Goal: Find specific page/section: Find specific page/section

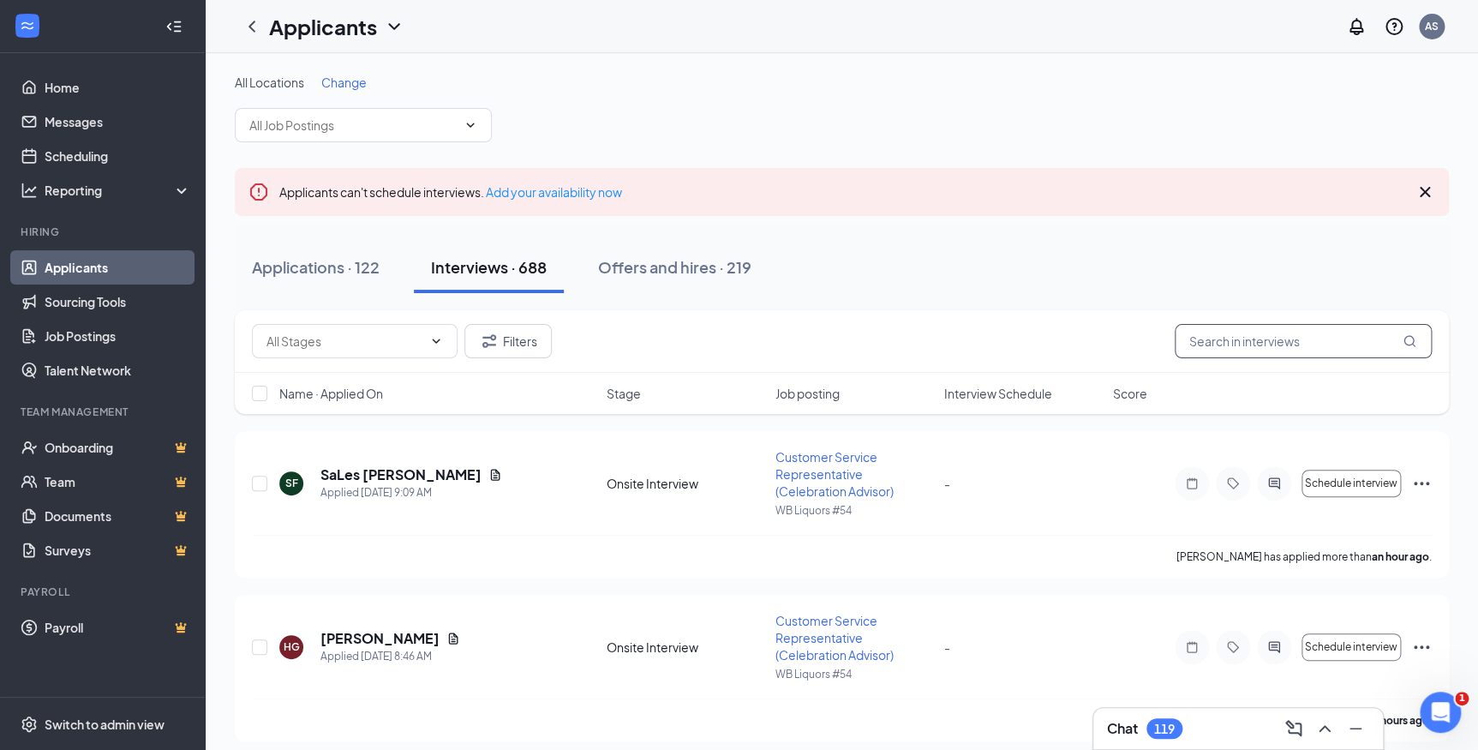
click at [1241, 344] on input "text" at bounding box center [1303, 341] width 257 height 34
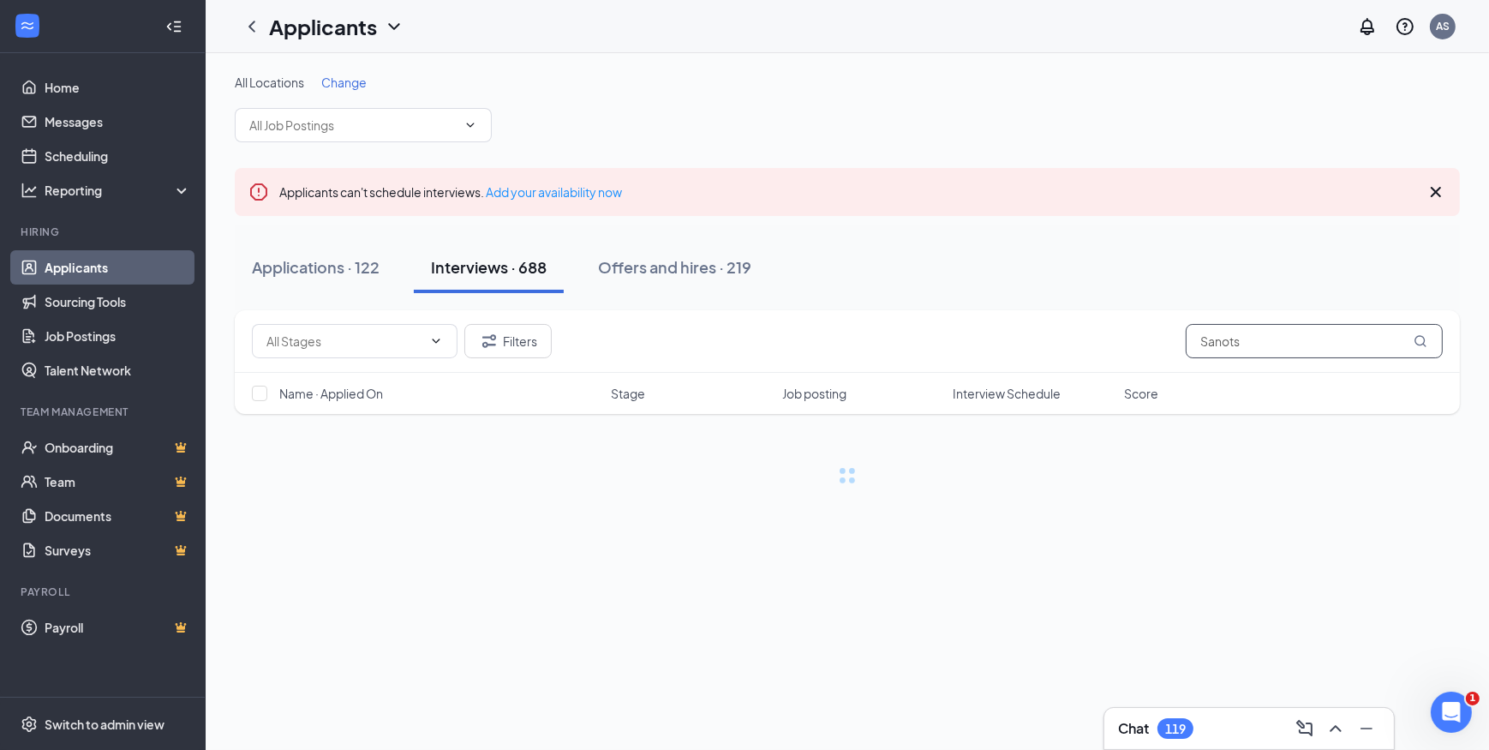
click at [1265, 338] on input "Sanots" at bounding box center [1314, 341] width 257 height 34
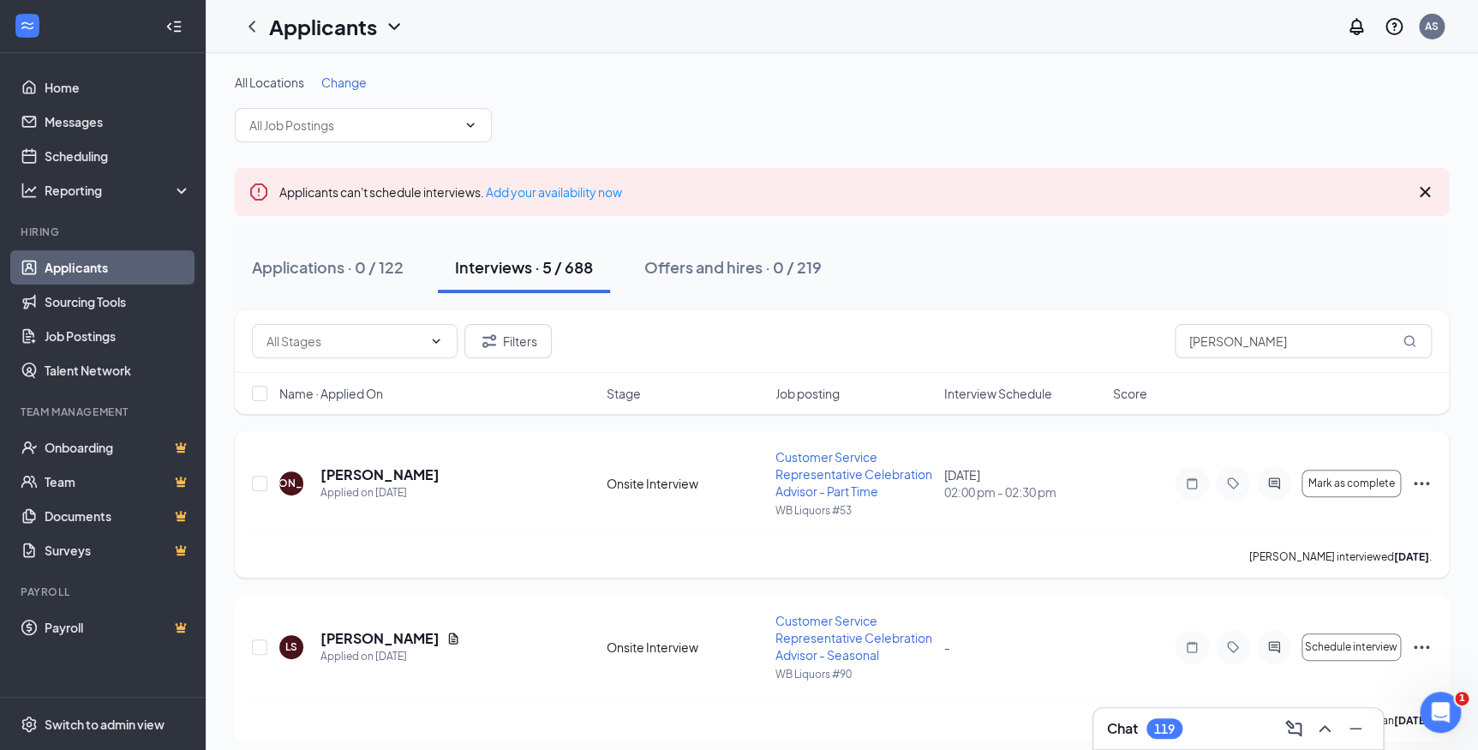
click at [1416, 482] on icon "Ellipses" at bounding box center [1421, 483] width 21 height 21
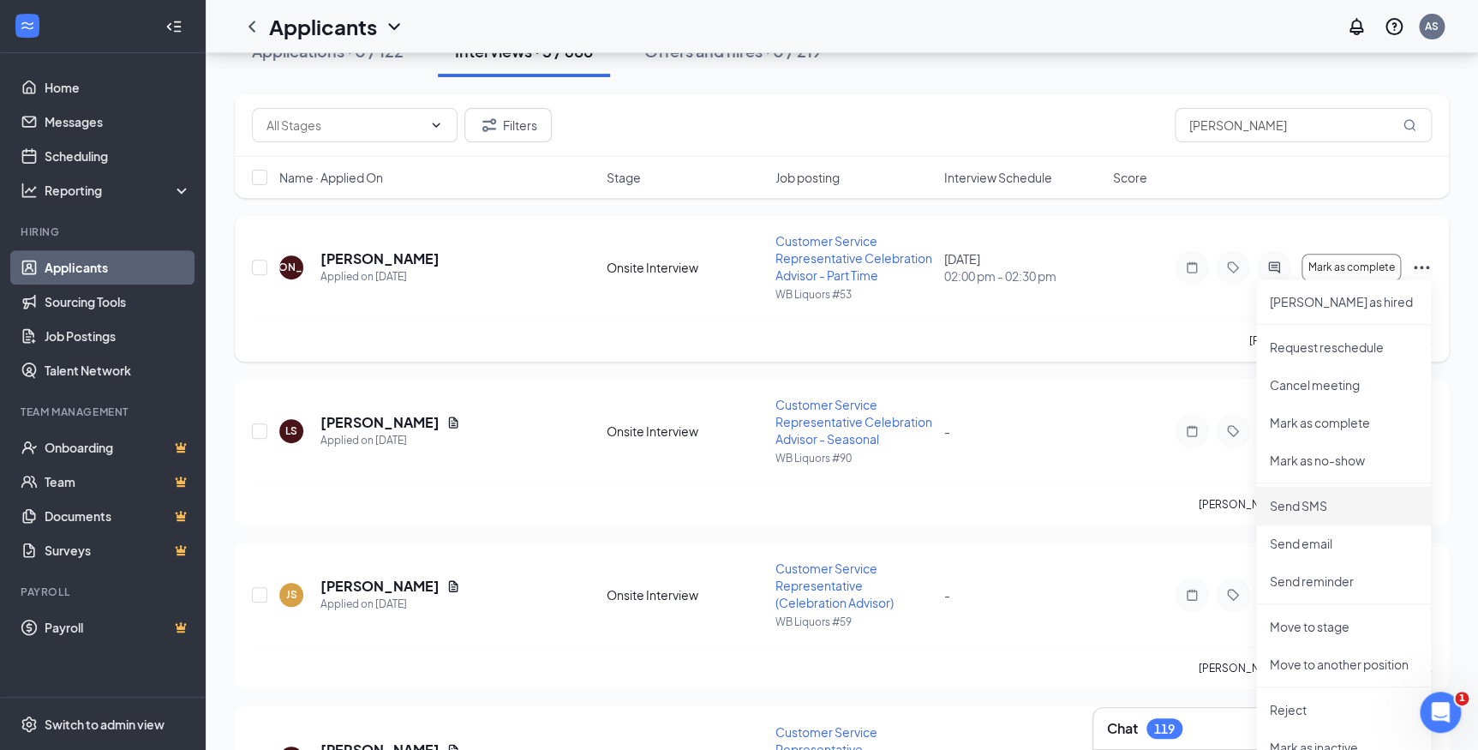
scroll to position [467, 0]
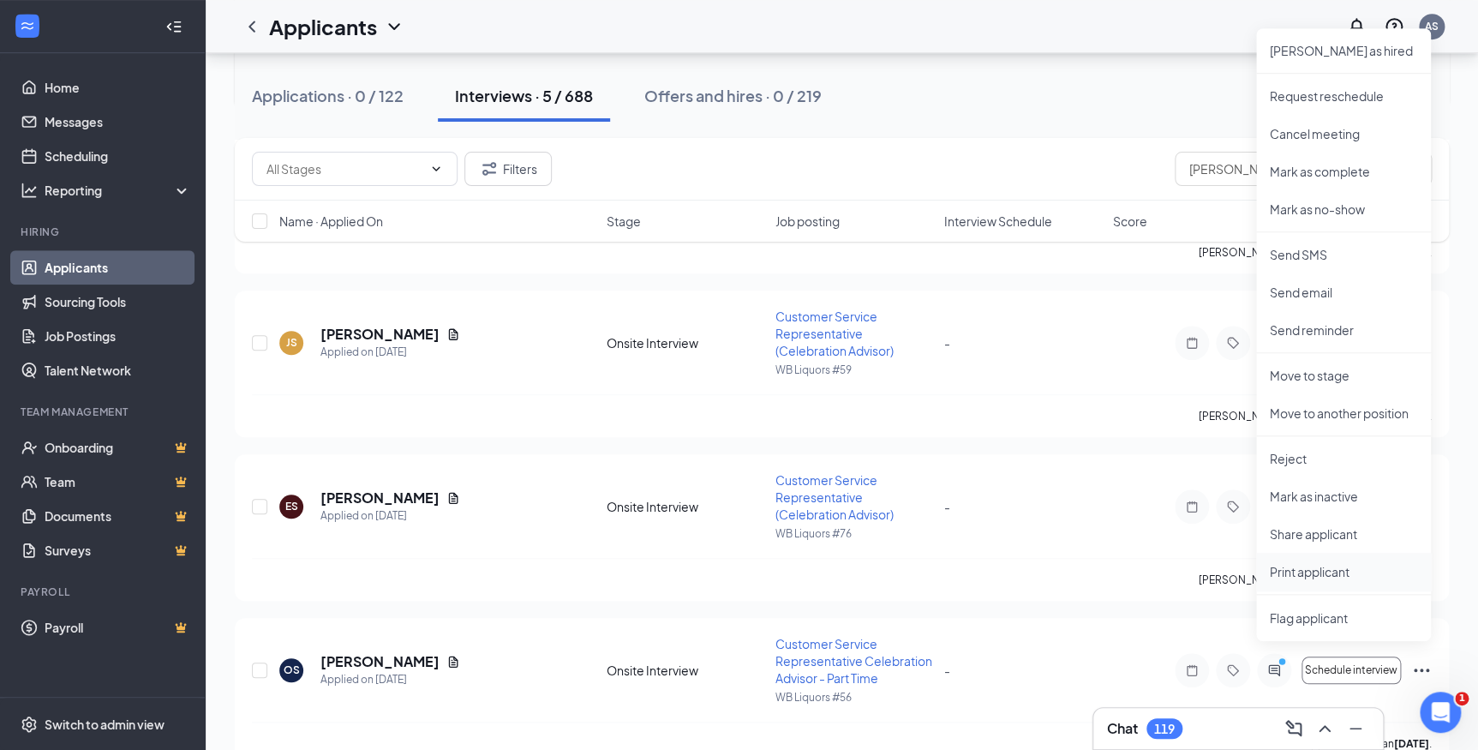
click at [1308, 567] on p "Print applicant" at bounding box center [1343, 571] width 147 height 17
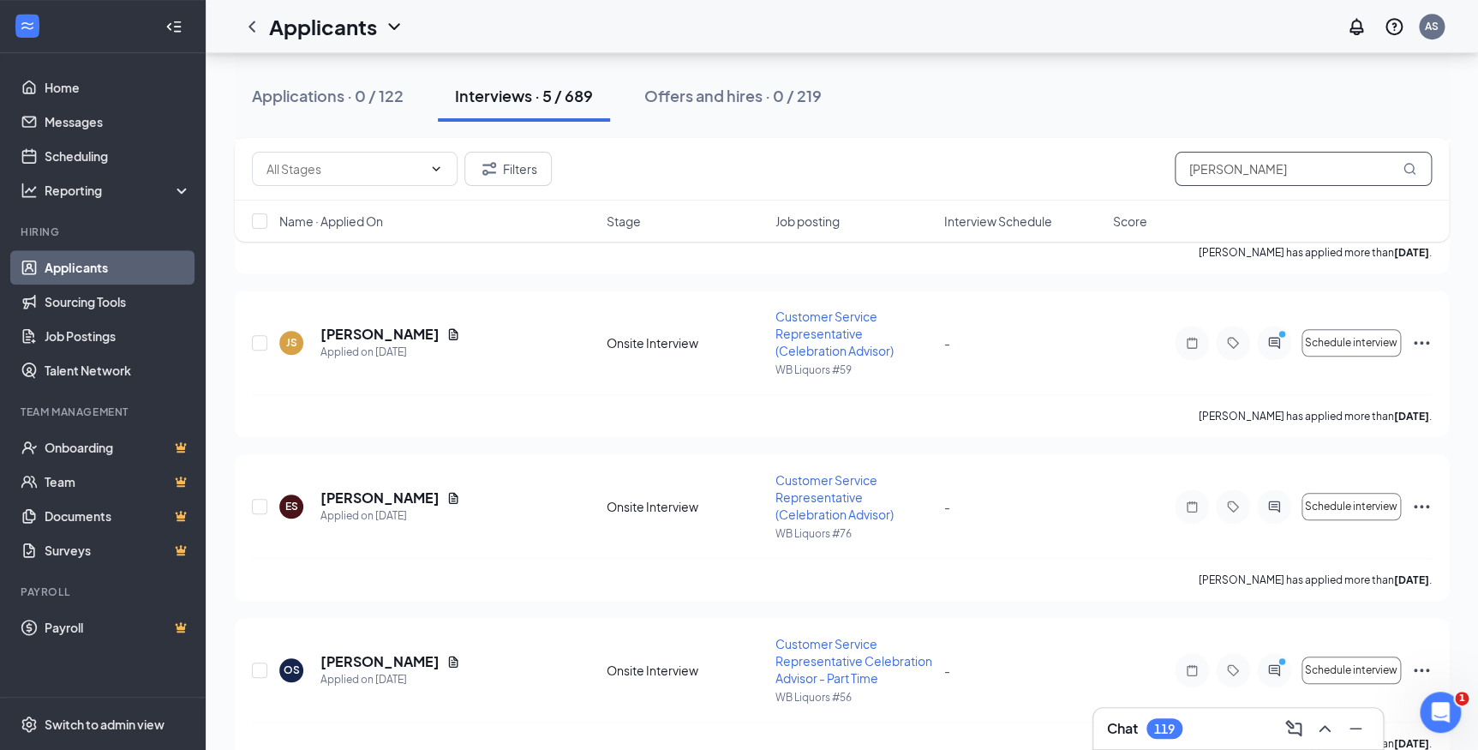
click at [1285, 181] on input "[PERSON_NAME]" at bounding box center [1303, 169] width 257 height 34
click at [1283, 175] on input "[PERSON_NAME]" at bounding box center [1303, 169] width 257 height 34
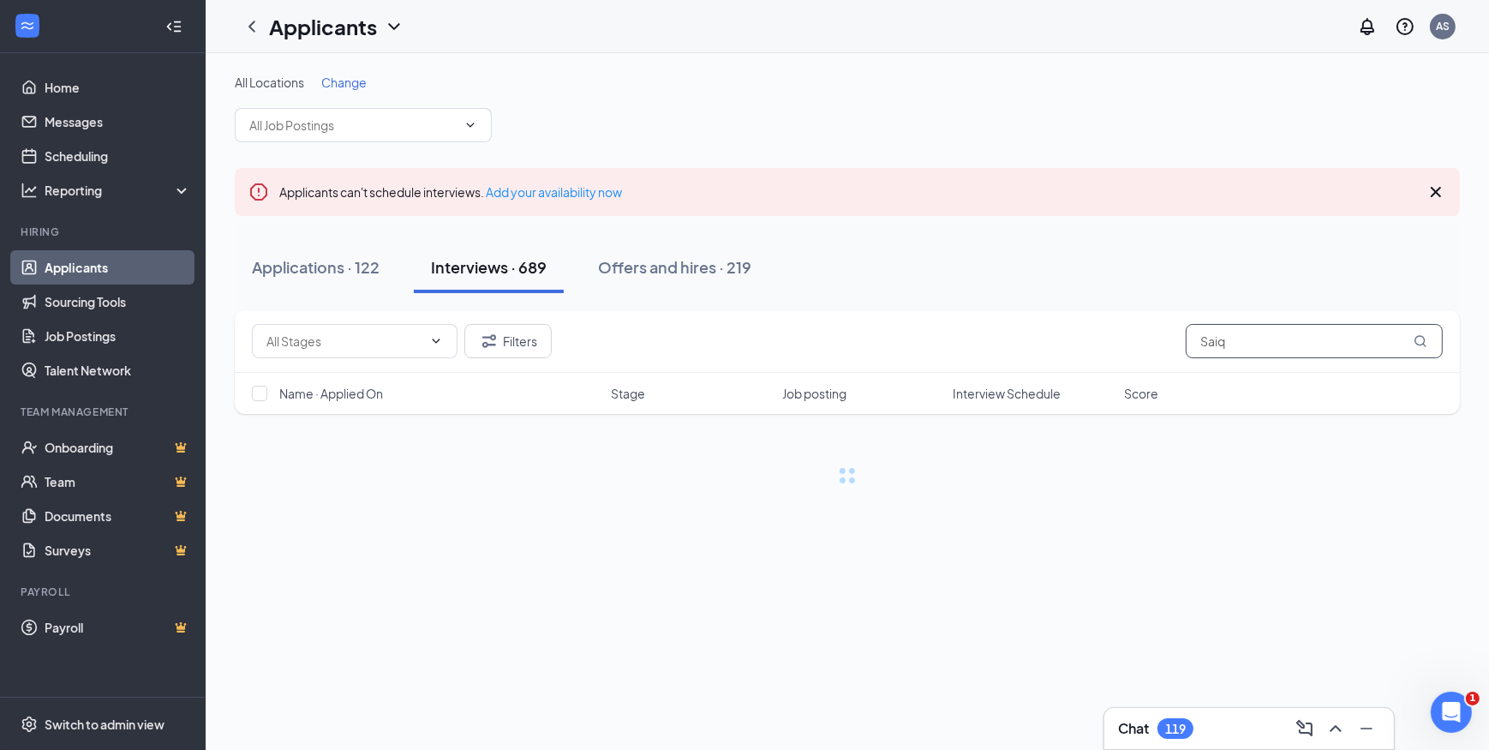
type input "Saiq"
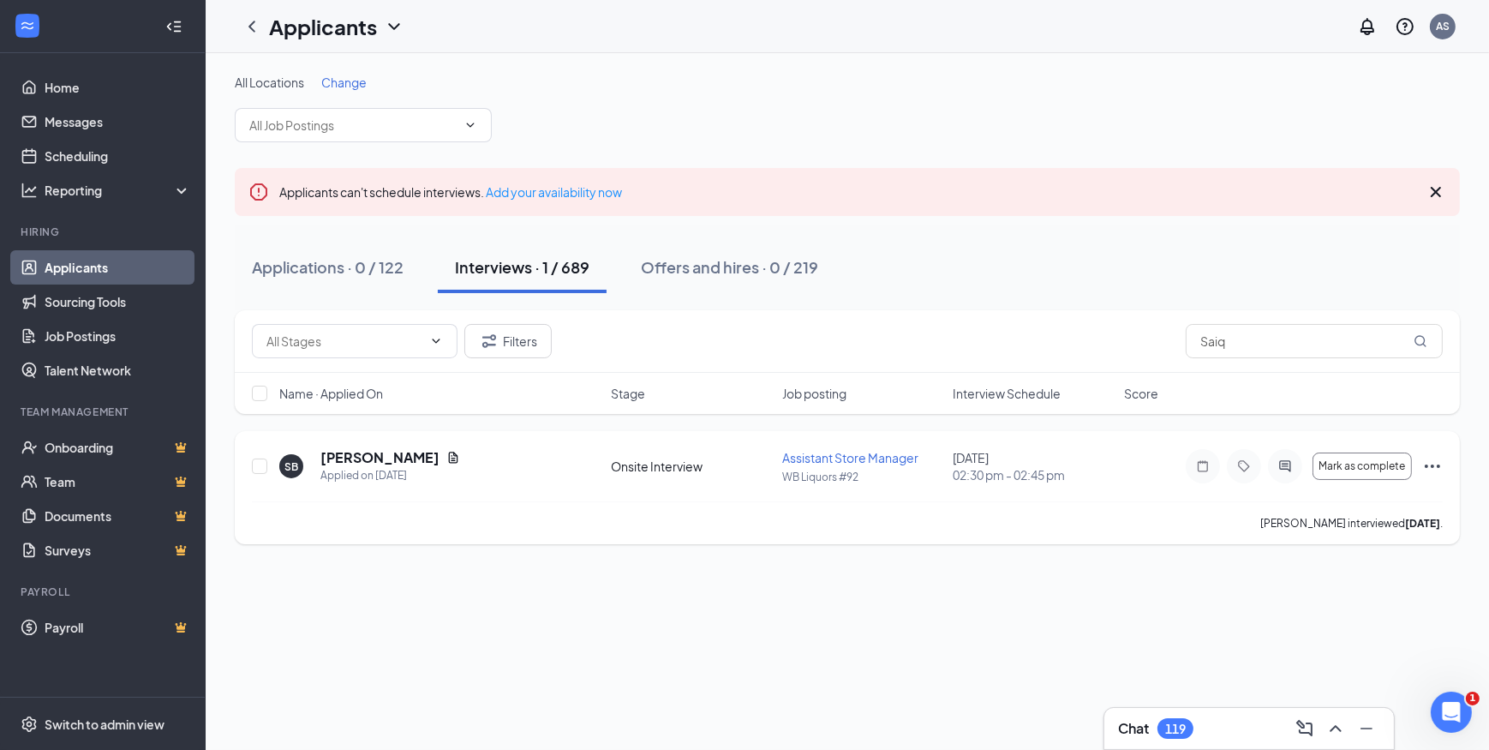
click at [1435, 466] on icon "Ellipses" at bounding box center [1432, 466] width 21 height 21
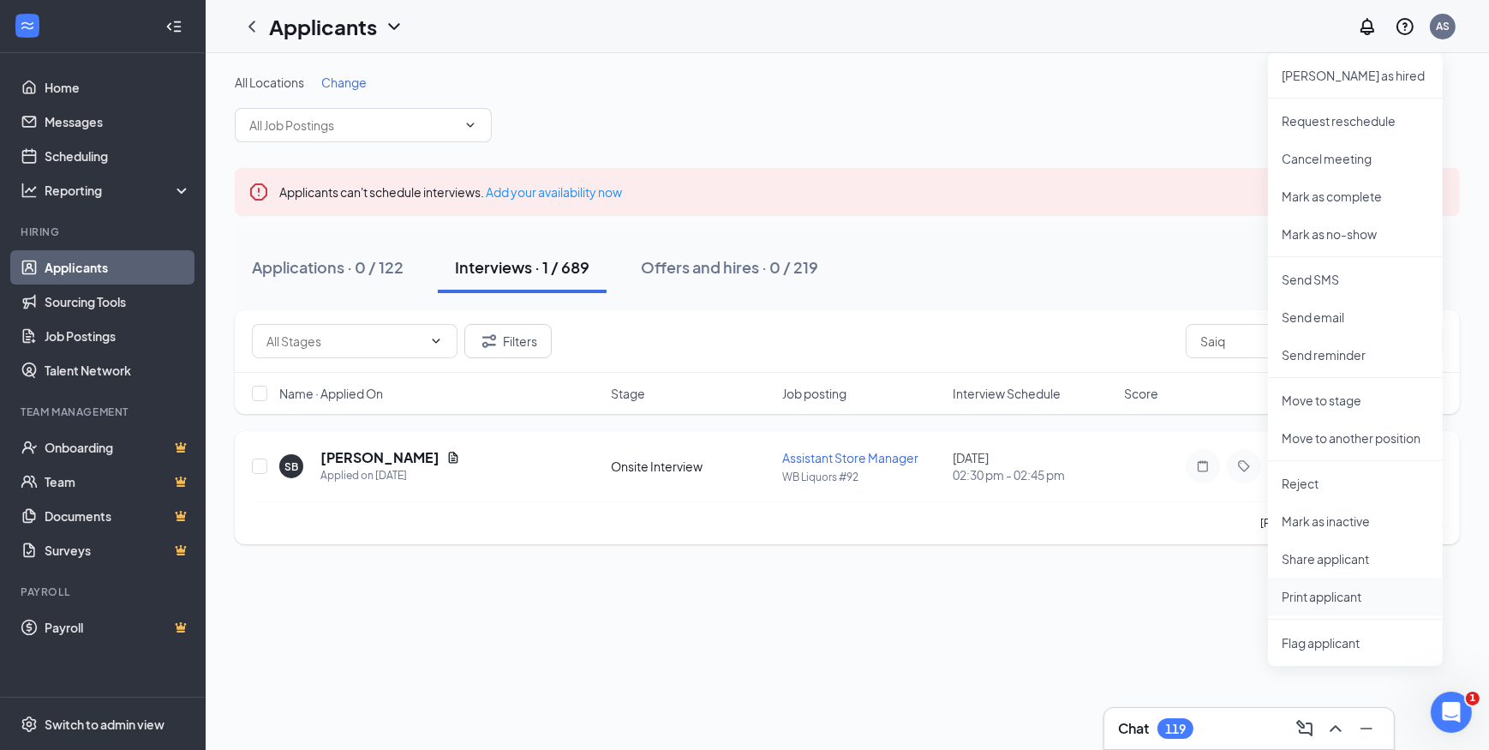
click at [1345, 592] on p "Print applicant" at bounding box center [1355, 596] width 147 height 17
